Goal: Navigation & Orientation: Find specific page/section

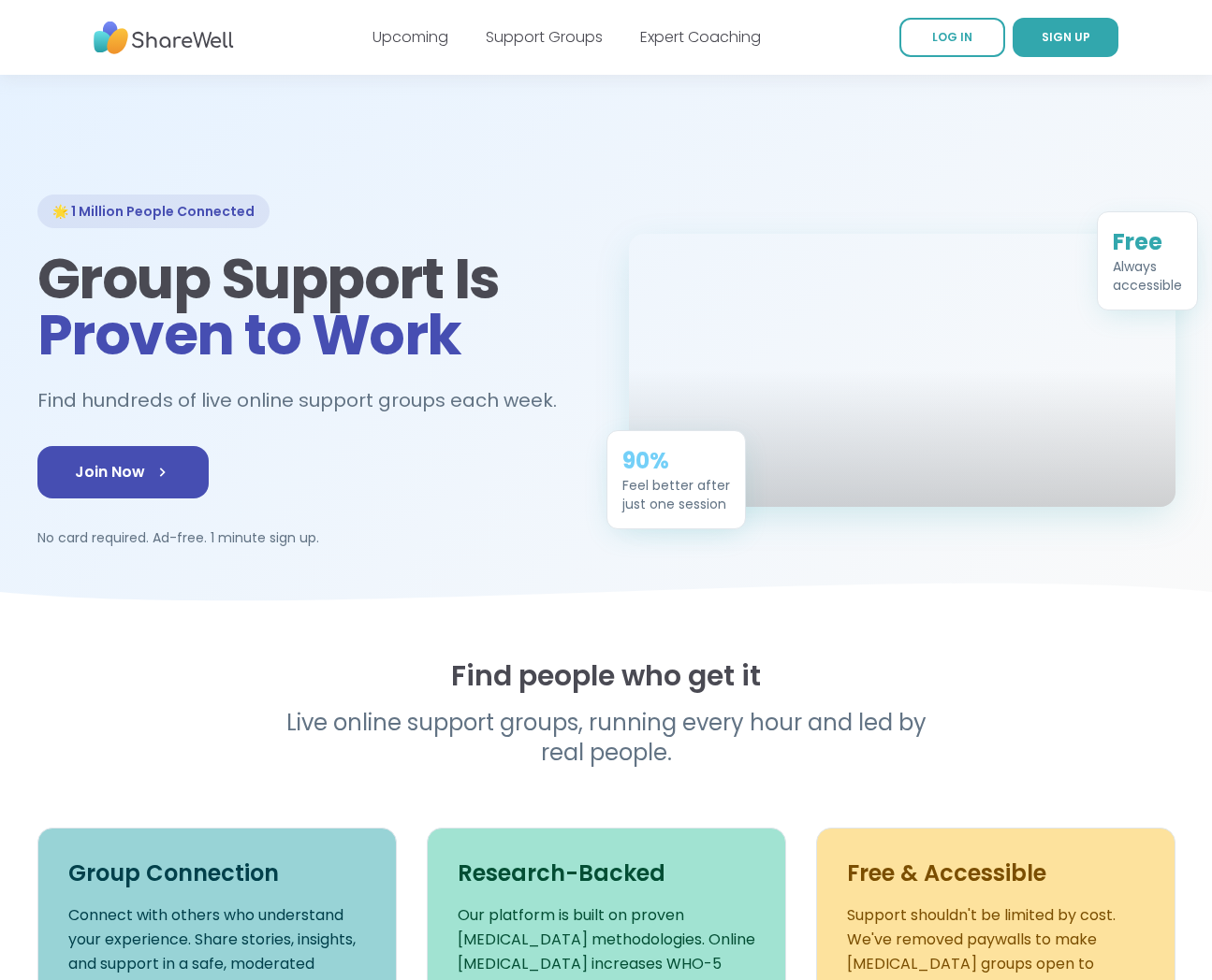
click at [584, 48] on div "Support Groups" at bounding box center [544, 37] width 117 height 22
click at [571, 12] on div "Upcoming Support Groups Expert Coaching" at bounding box center [566, 37] width 388 height 53
click at [576, 39] on link "Support Groups" at bounding box center [544, 37] width 117 height 21
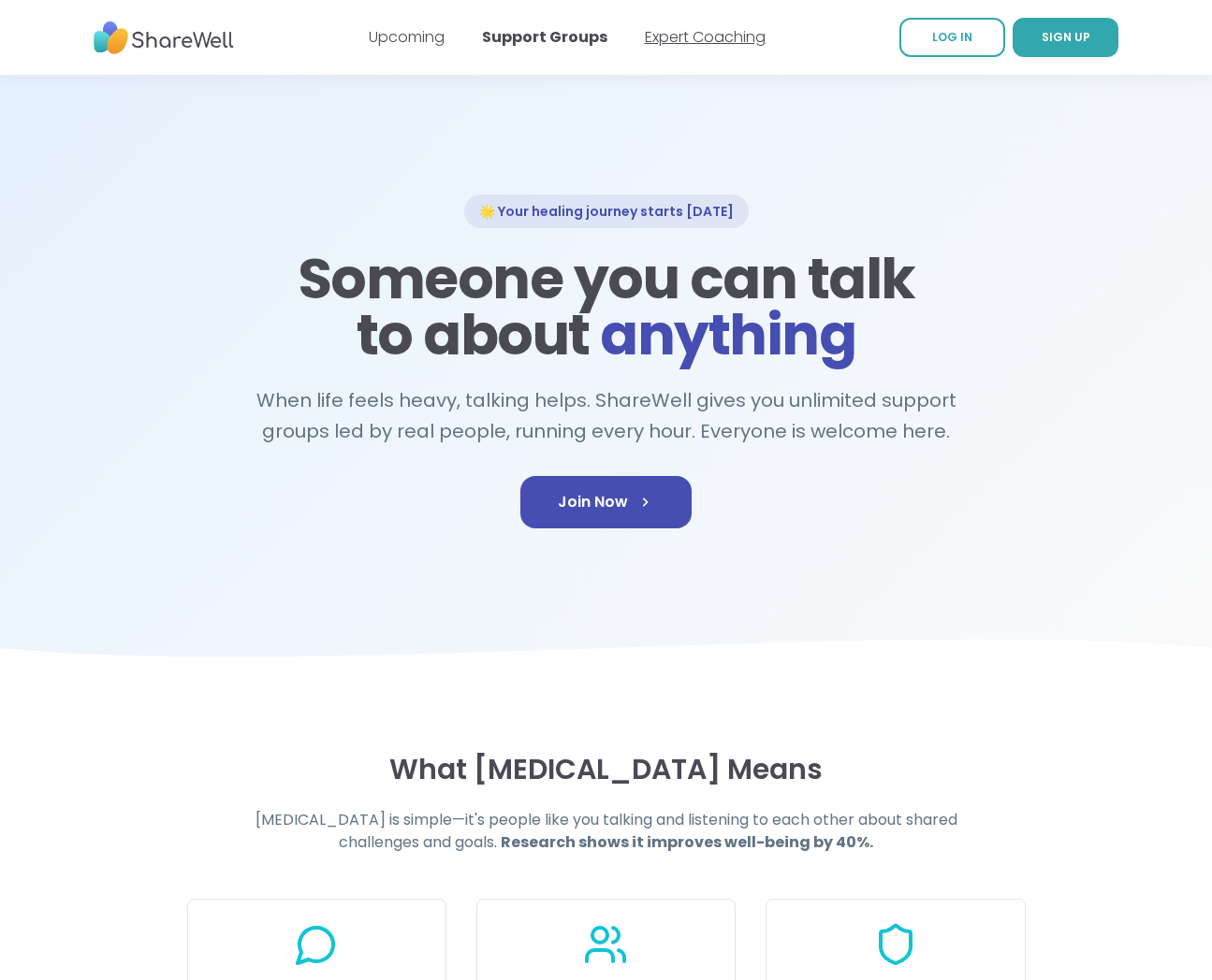
click at [690, 40] on link "Expert Coaching" at bounding box center [705, 37] width 120 height 21
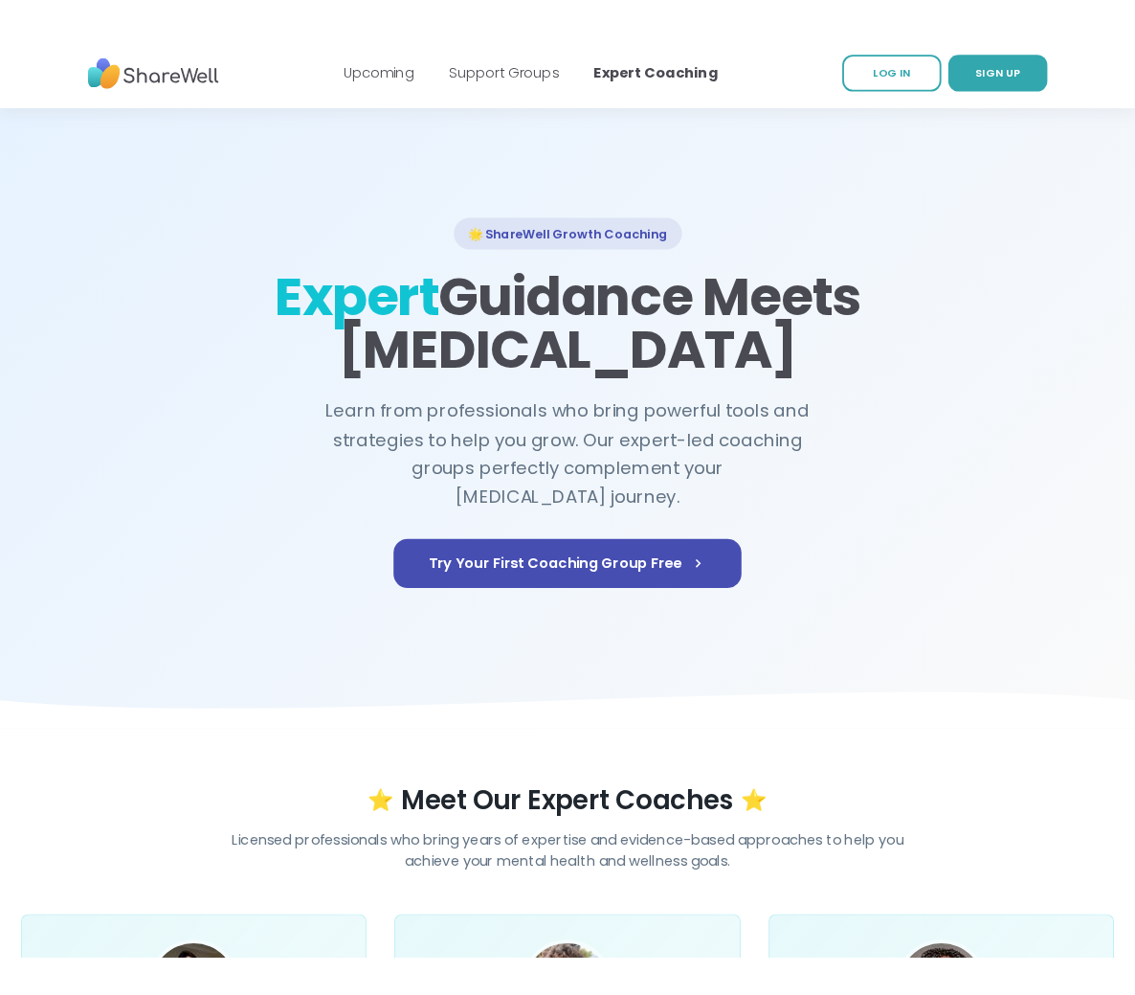
scroll to position [4, 0]
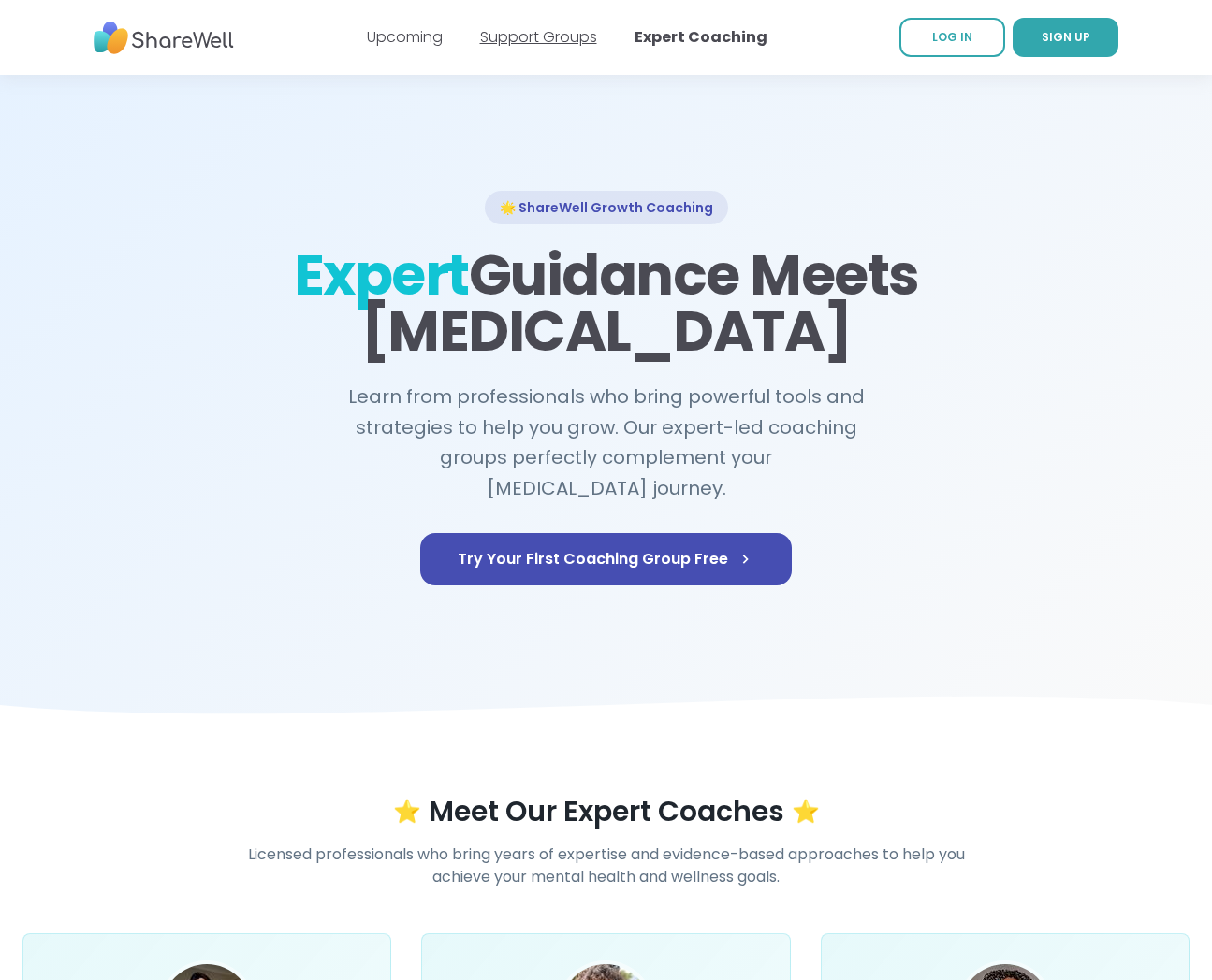
click at [552, 46] on link "Support Groups" at bounding box center [539, 37] width 117 height 21
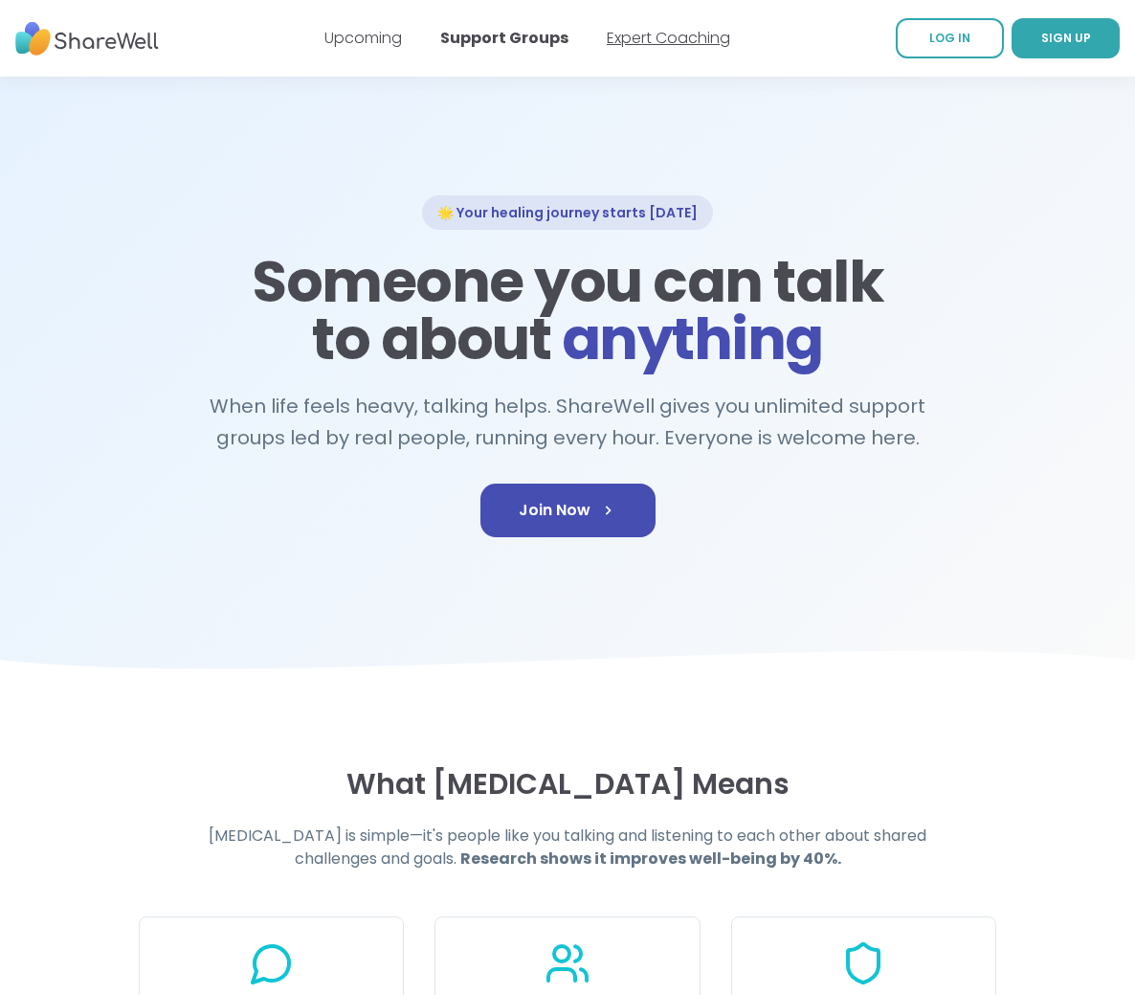
click at [679, 31] on link "Expert Coaching" at bounding box center [668, 38] width 123 height 22
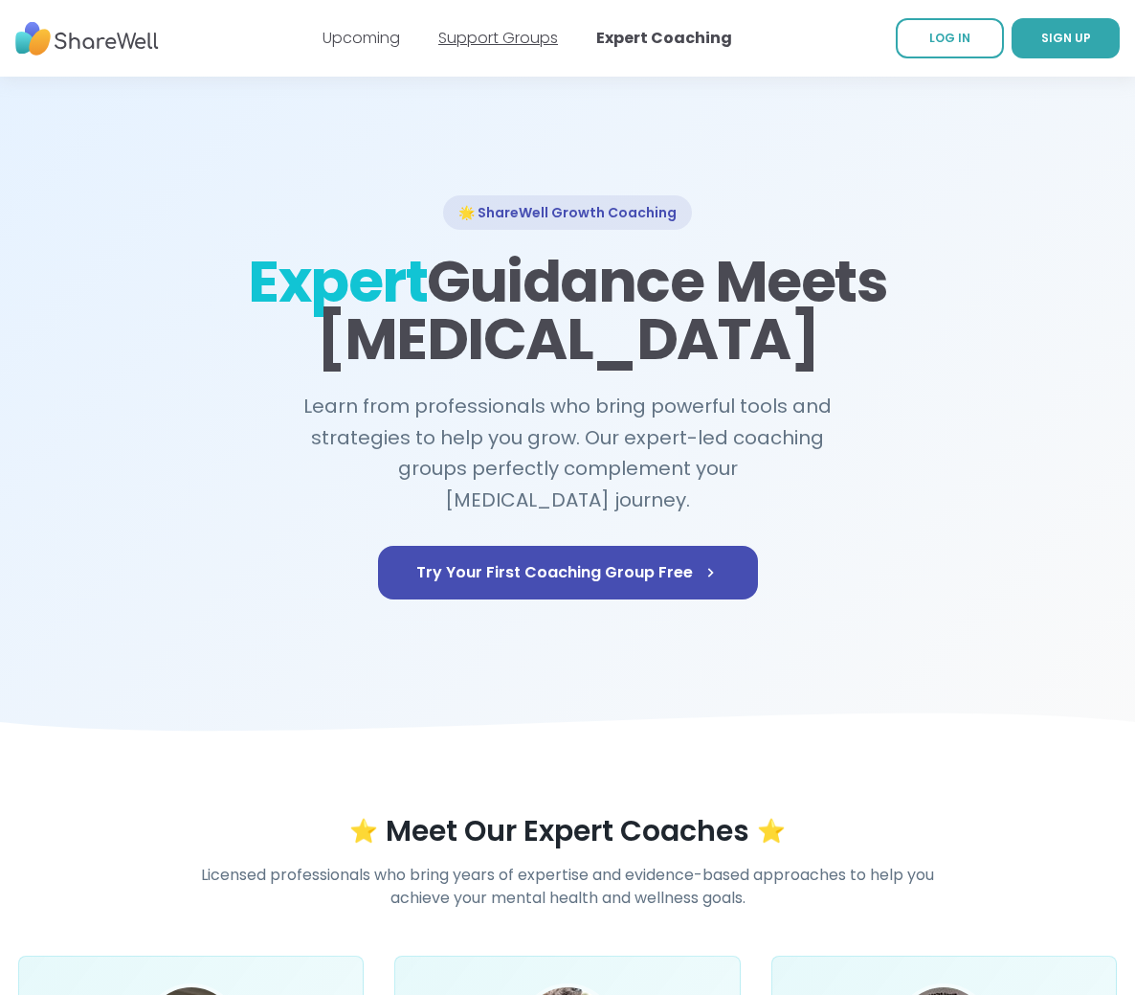
click at [503, 45] on link "Support Groups" at bounding box center [498, 38] width 120 height 22
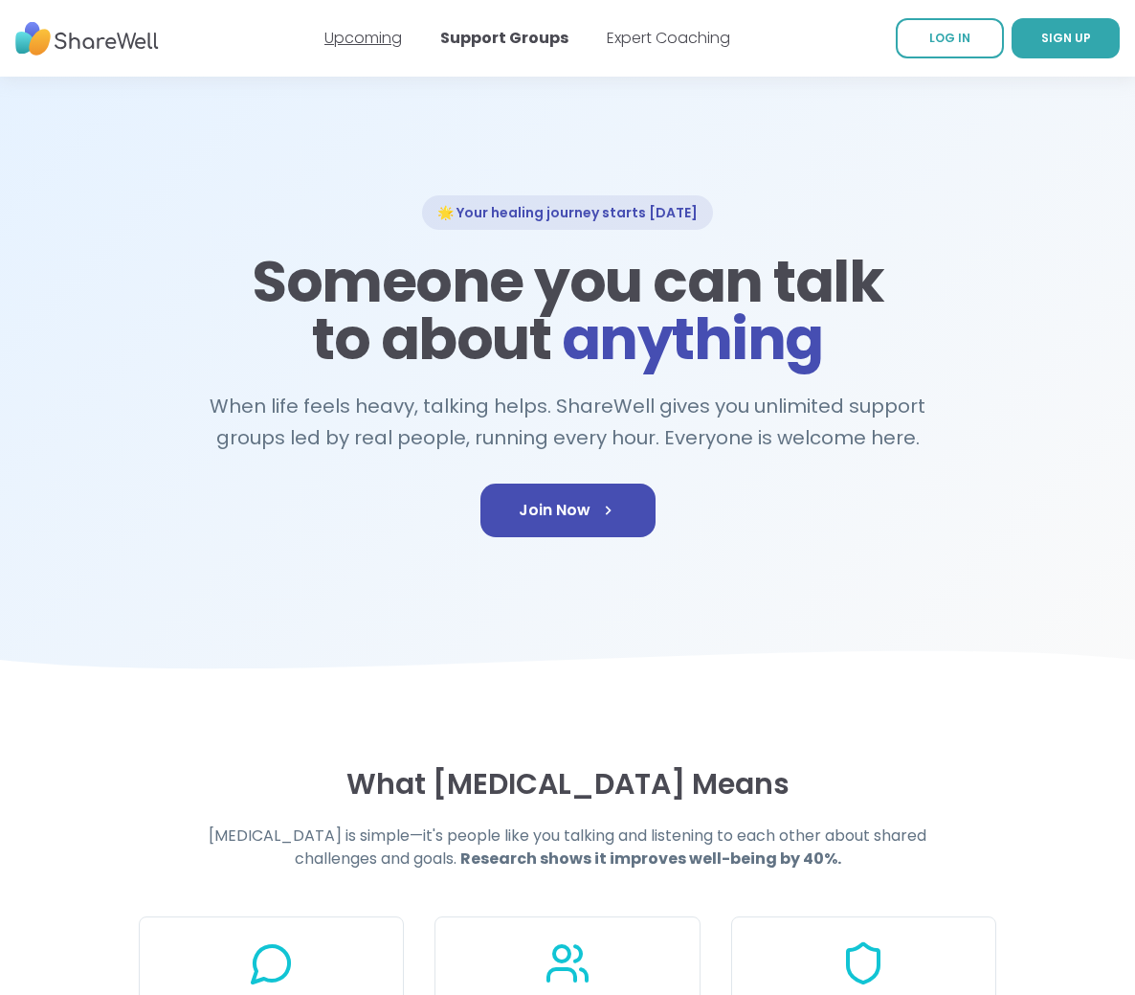
click at [362, 40] on link "Upcoming" at bounding box center [364, 38] width 78 height 22
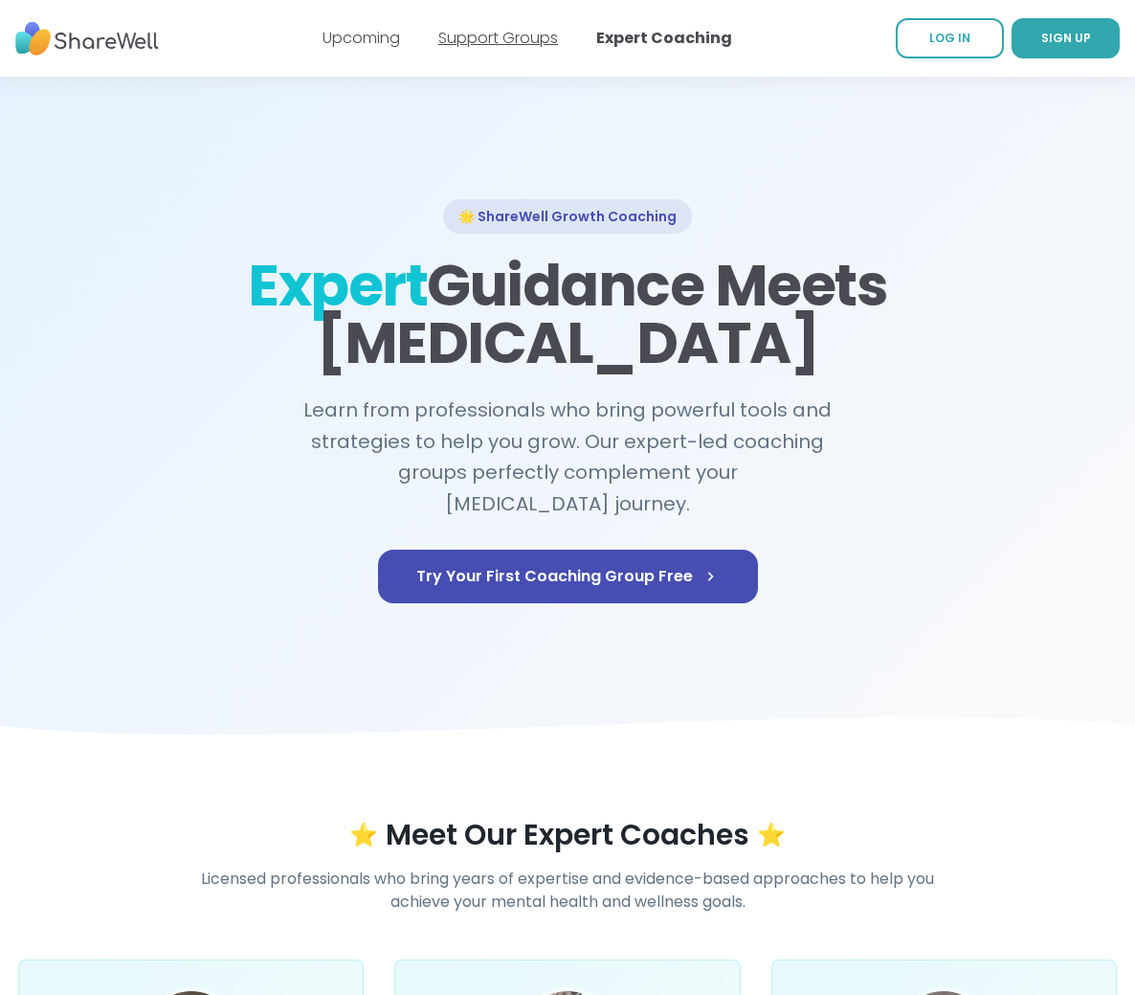
click at [507, 48] on link "Support Groups" at bounding box center [498, 38] width 120 height 22
